Goal: Task Accomplishment & Management: Complete application form

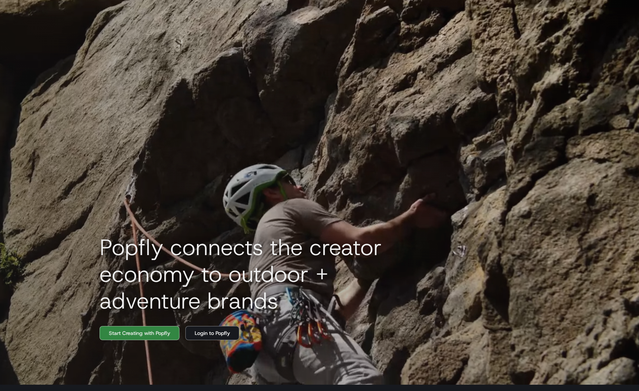
scroll to position [1, 0]
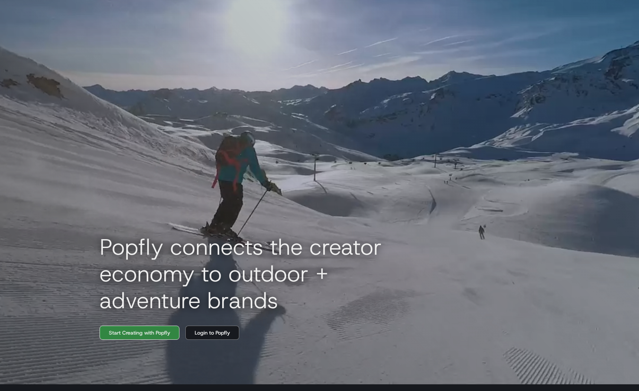
click at [164, 338] on link "Start Creating with Popfly" at bounding box center [139, 333] width 80 height 14
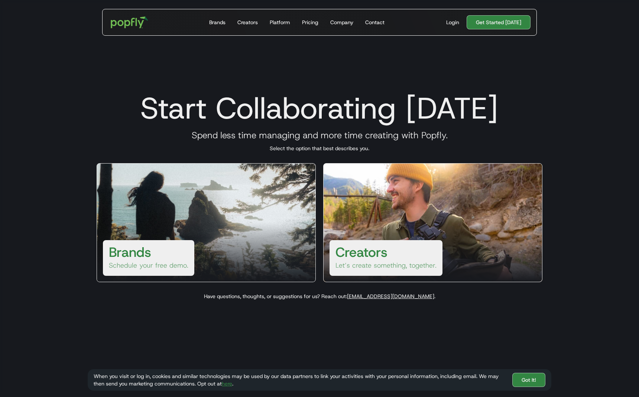
click at [158, 270] on div "Brands Schedule your free demo." at bounding box center [148, 258] width 91 height 36
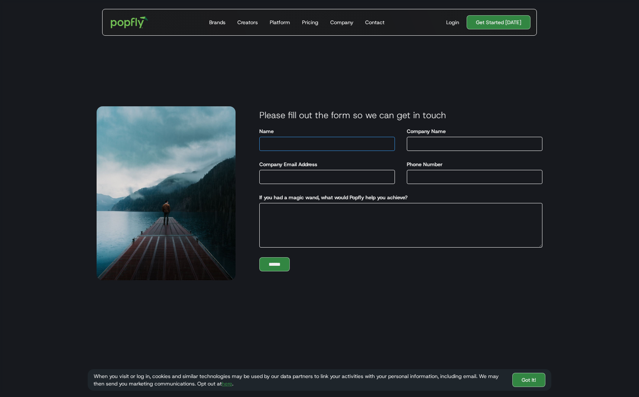
click at [321, 140] on input "Name" at bounding box center [327, 144] width 136 height 14
click at [362, 262] on form "Please fill out the form so we can get in touch Name Company Name Company Email…" at bounding box center [391, 191] width 313 height 162
click at [273, 271] on div "Please fill out the form so we can get in touch Name Company Name Company Email…" at bounding box center [393, 190] width 316 height 179
click at [284, 268] on input "******" at bounding box center [274, 264] width 30 height 14
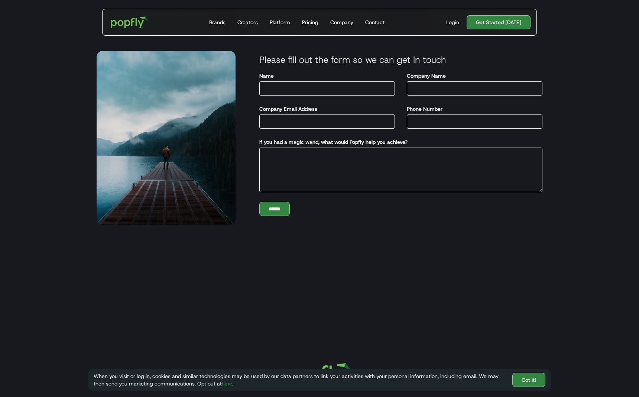
click at [380, 282] on section "Start Collaborating Today Spend less time managing and more time creating with …" at bounding box center [319, 137] width 639 height 397
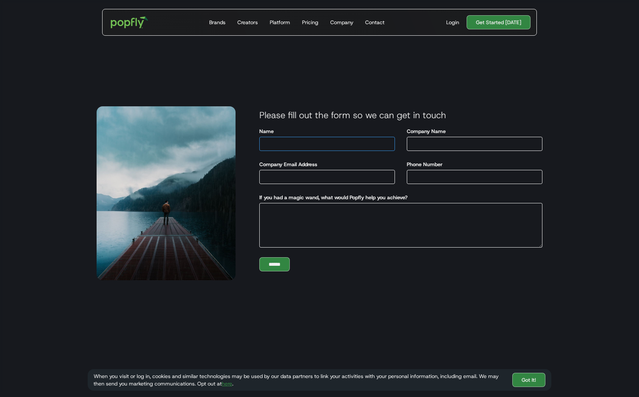
click at [313, 148] on input "Name" at bounding box center [327, 144] width 136 height 14
click at [443, 147] on input "Company Name" at bounding box center [475, 144] width 136 height 14
click at [437, 174] on input "Phone Number" at bounding box center [475, 177] width 136 height 14
click at [341, 179] on input "Company Email Address" at bounding box center [327, 177] width 136 height 14
click at [319, 217] on textarea "If you had a magic wand, what would Popfly help you achieve?" at bounding box center [400, 225] width 283 height 45
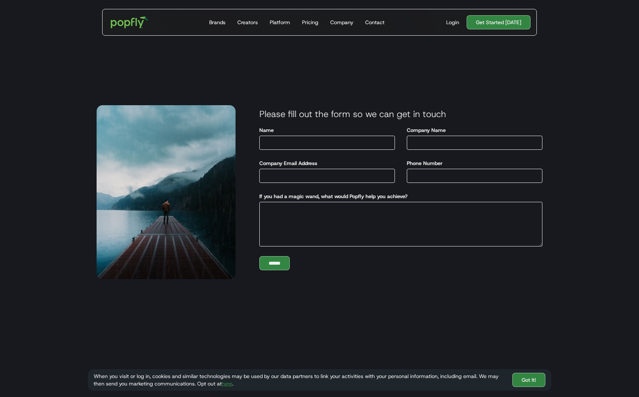
click at [138, 69] on section "Start Collaborating Today Spend less time managing and more time creating with …" at bounding box center [319, 192] width 639 height 397
click at [120, 23] on img "home" at bounding box center [130, 23] width 46 height 22
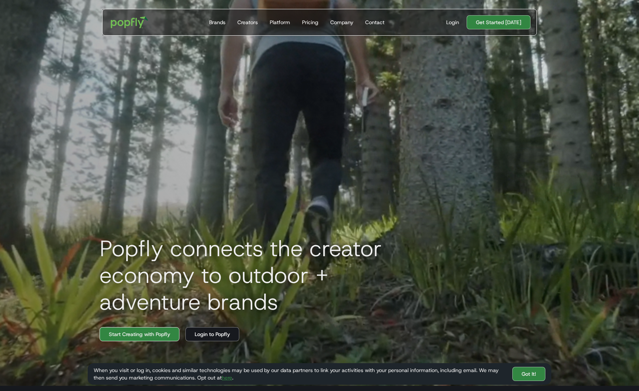
click at [160, 341] on link "Start Creating with Popfly" at bounding box center [139, 334] width 80 height 14
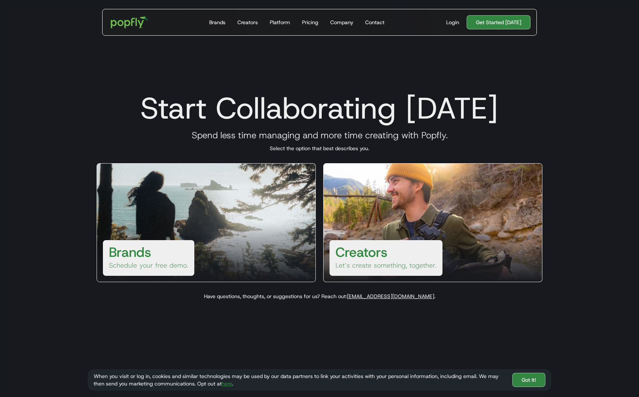
click at [149, 273] on div "Brands Schedule your free demo." at bounding box center [148, 258] width 91 height 36
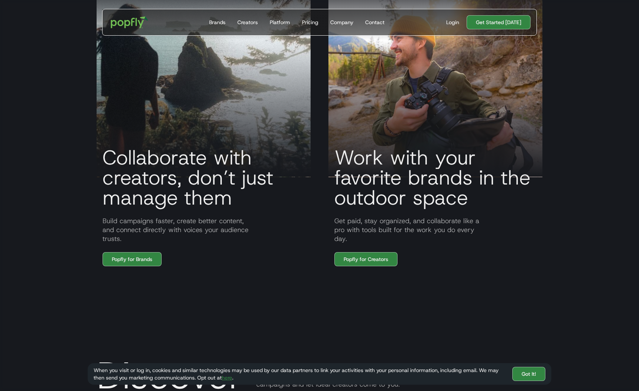
scroll to position [728, 0]
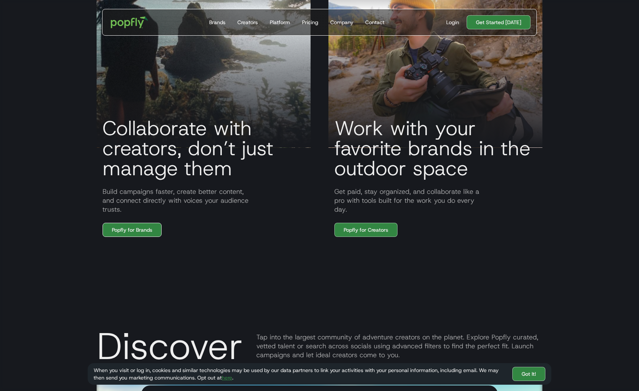
click at [143, 237] on link "Popfly for Brands" at bounding box center [131, 230] width 59 height 14
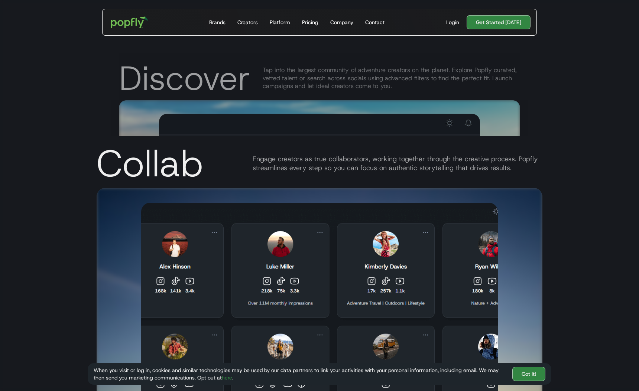
scroll to position [1492, 0]
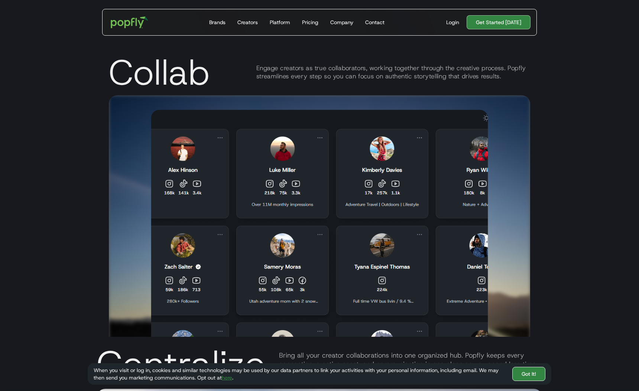
click at [537, 380] on link "Got It!" at bounding box center [528, 374] width 33 height 14
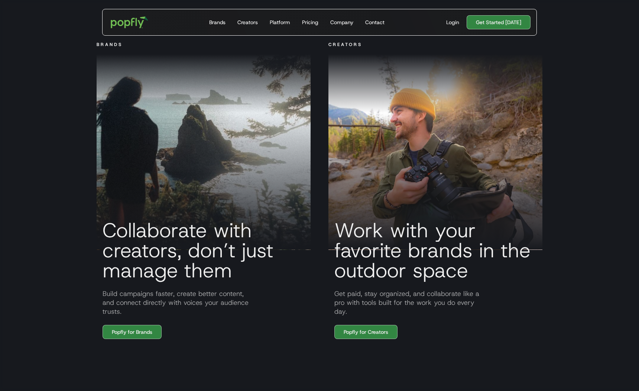
scroll to position [0, 0]
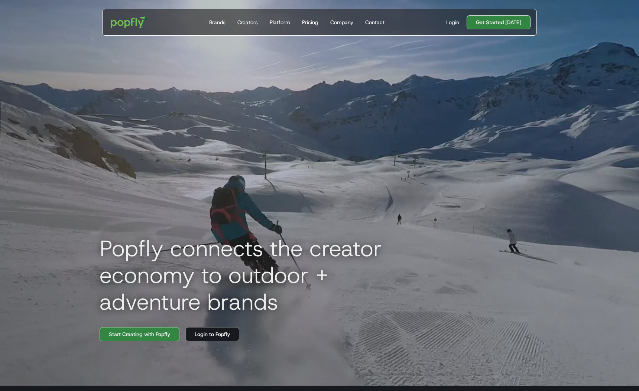
click at [508, 23] on link "Get Started [DATE]" at bounding box center [498, 22] width 64 height 14
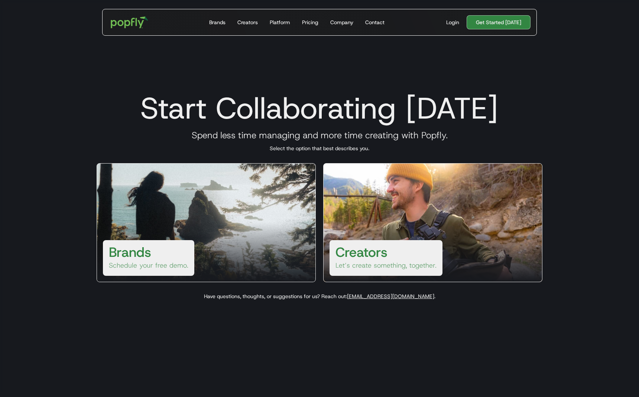
click at [172, 261] on p "Schedule your free demo." at bounding box center [148, 265] width 79 height 9
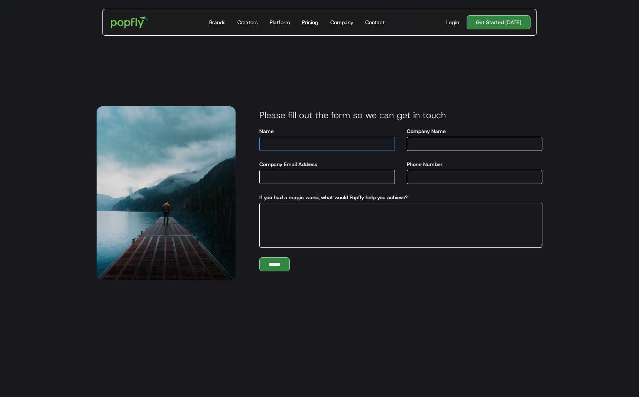
click at [307, 140] on input "Name" at bounding box center [327, 144] width 136 height 14
click at [485, 146] on input "Company Name" at bounding box center [475, 144] width 136 height 14
click at [471, 173] on input "Phone Number" at bounding box center [475, 177] width 136 height 14
click at [352, 174] on input "Company Email Address" at bounding box center [327, 177] width 136 height 14
click at [365, 220] on textarea "If you had a magic wand, what would Popfly help you achieve?" at bounding box center [400, 225] width 283 height 45
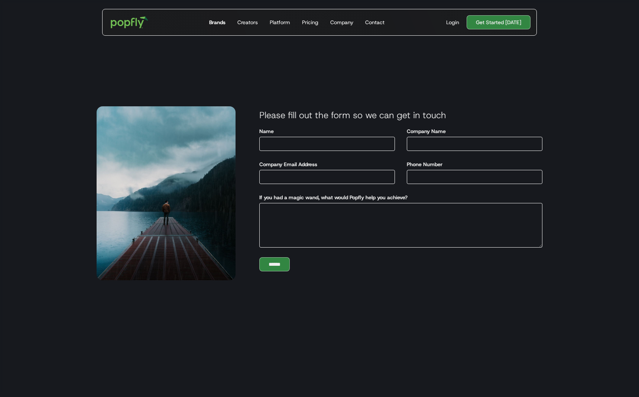
click at [223, 23] on div "Brands" at bounding box center [217, 22] width 16 height 7
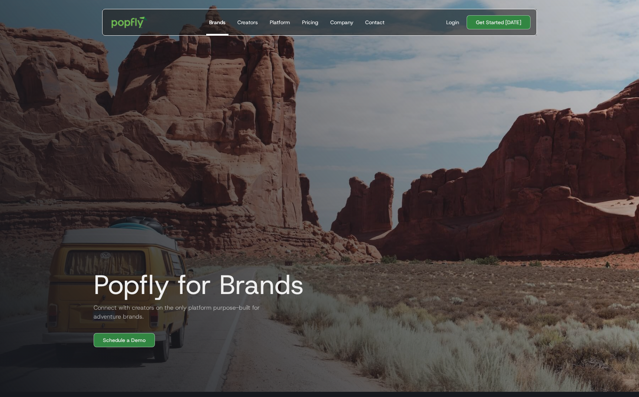
click at [129, 24] on img "home" at bounding box center [130, 23] width 46 height 22
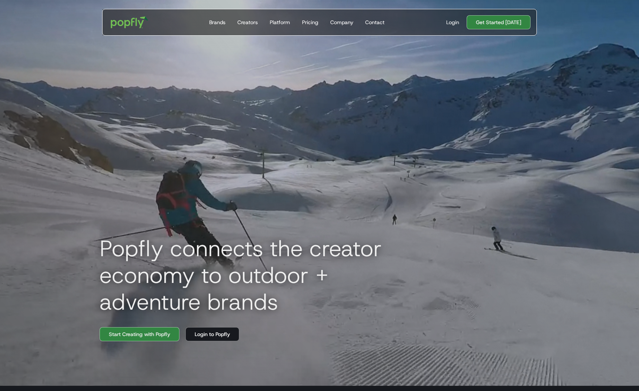
click at [163, 41] on div "Popfly connects the creator economy to outdoor + adventure brands Start Creatin…" at bounding box center [319, 190] width 475 height 391
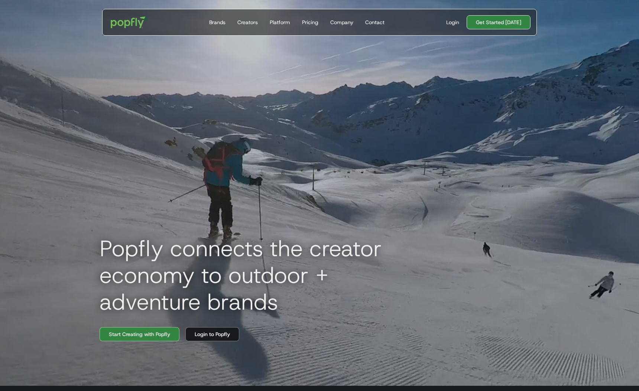
click at [488, 23] on link "Get Started [DATE]" at bounding box center [498, 22] width 64 height 14
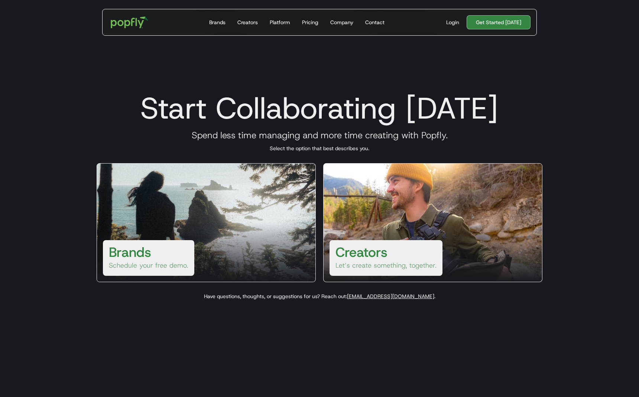
click at [137, 258] on h3 "Brands" at bounding box center [130, 252] width 42 height 18
